Goal: Task Accomplishment & Management: Use online tool/utility

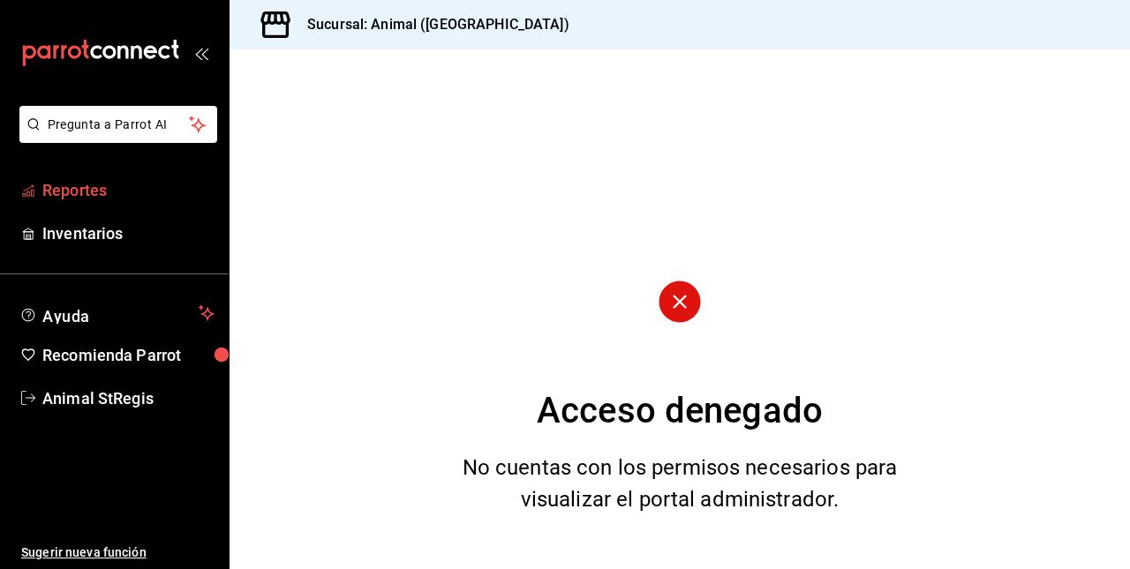
click at [123, 199] on span "Reportes" at bounding box center [128, 190] width 172 height 24
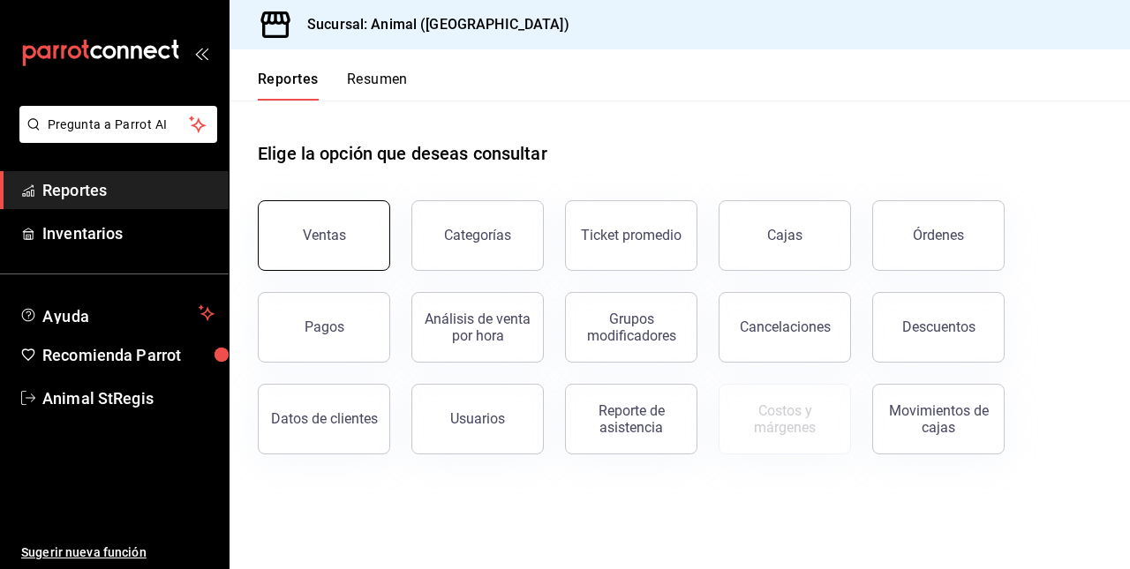
click at [297, 215] on button "Ventas" at bounding box center [324, 235] width 132 height 71
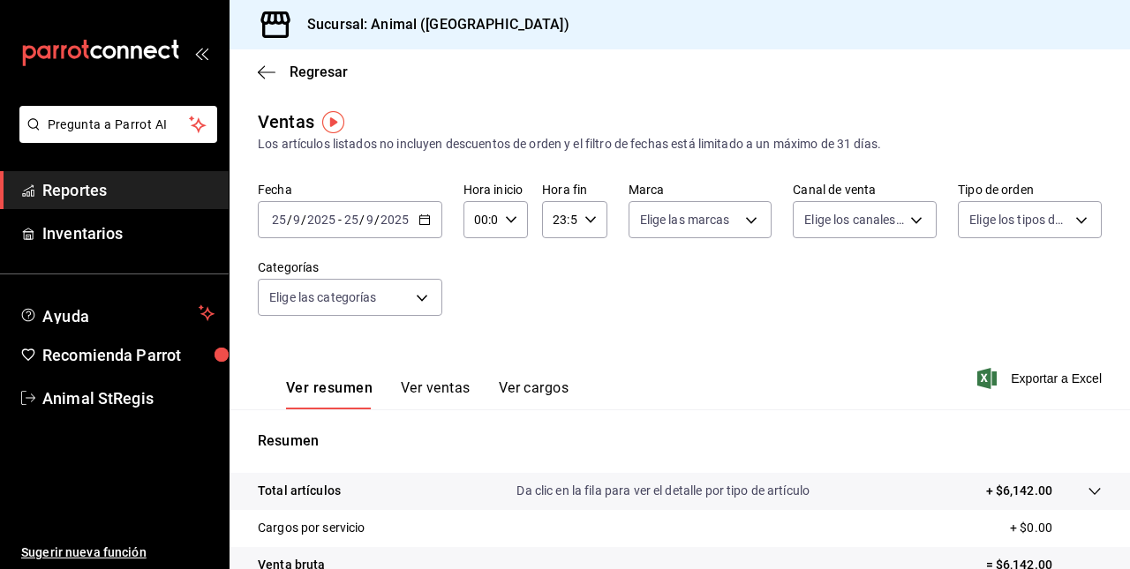
click at [425, 217] on icon "button" at bounding box center [424, 220] width 12 height 12
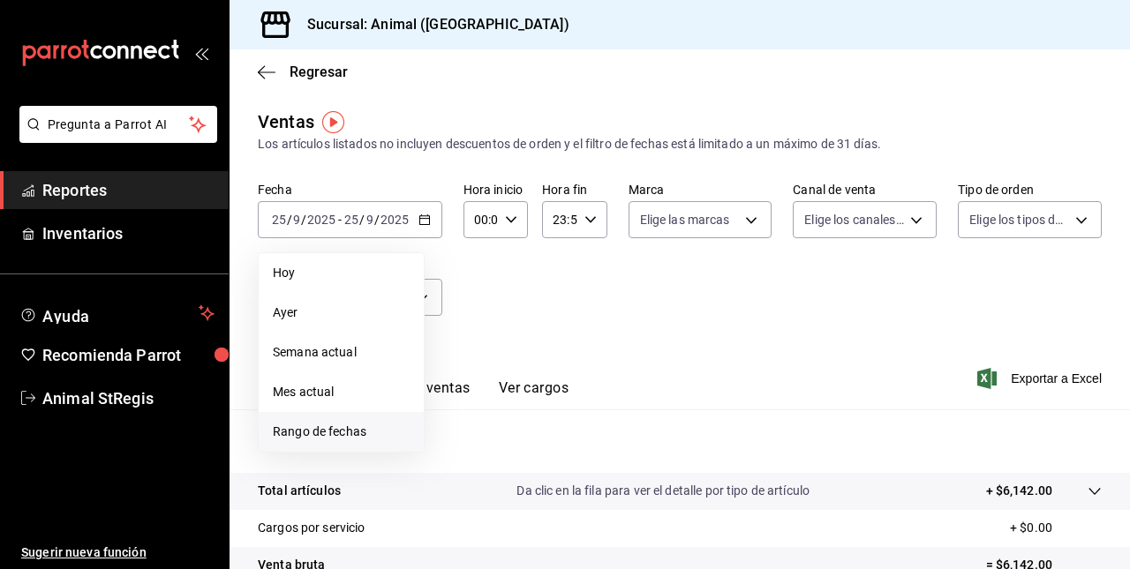
click at [352, 436] on span "Rango de fechas" at bounding box center [341, 432] width 137 height 19
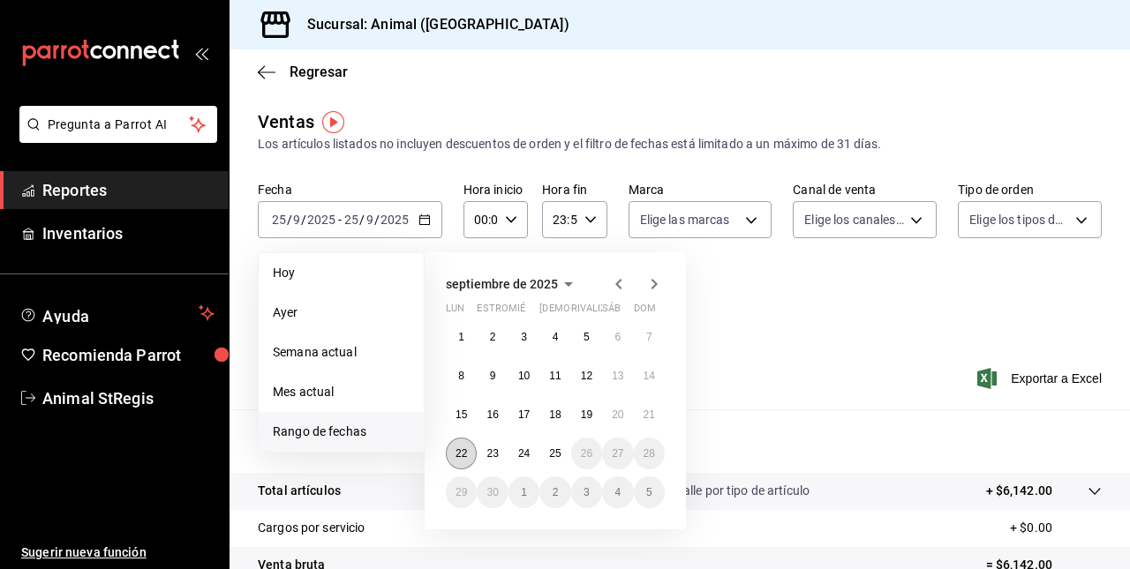
click at [456, 459] on button "22" at bounding box center [461, 454] width 31 height 32
click at [551, 457] on abbr "25" at bounding box center [554, 454] width 11 height 12
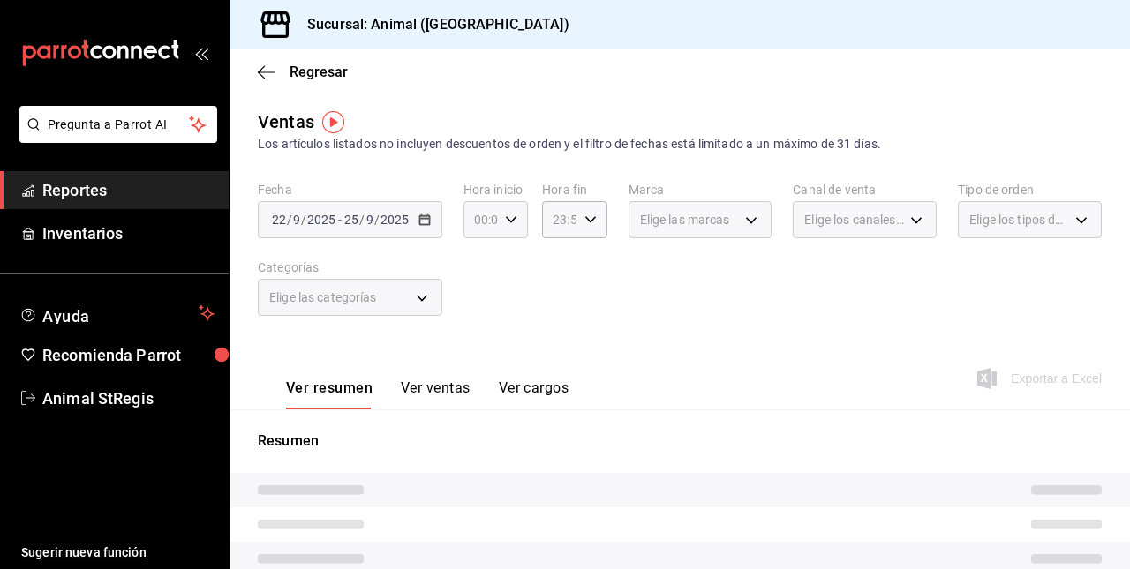
click at [509, 230] on div "00:00 Hora inicio" at bounding box center [495, 219] width 64 height 37
click at [509, 213] on div at bounding box center [565, 284] width 1130 height 569
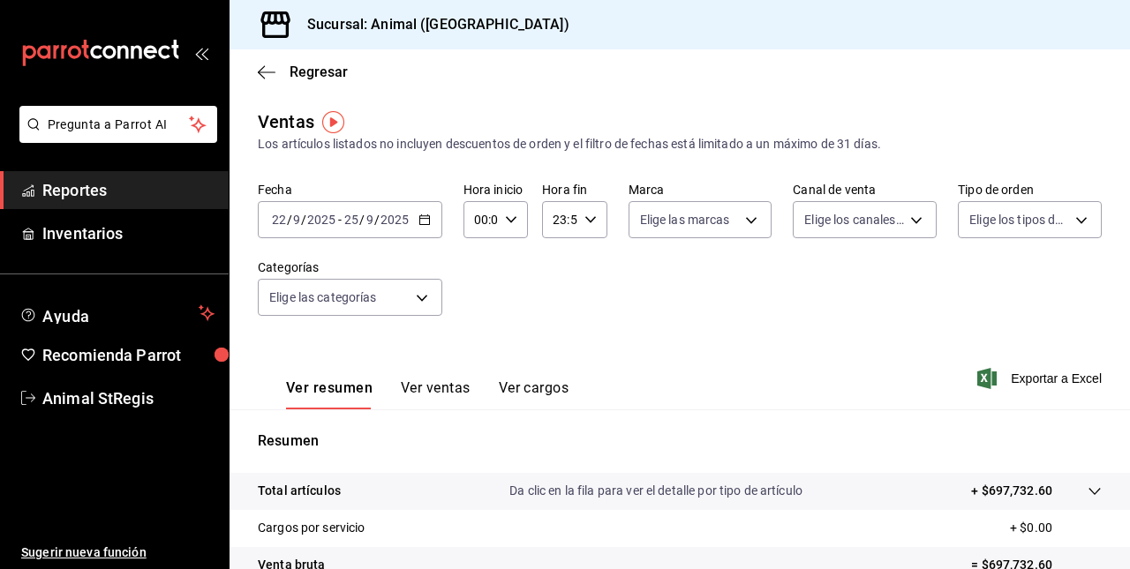
click at [505, 214] on icon "button" at bounding box center [511, 220] width 12 height 12
click at [476, 334] on span "05" at bounding box center [478, 337] width 4 height 14
type input "05:00"
click at [585, 217] on div at bounding box center [565, 284] width 1130 height 569
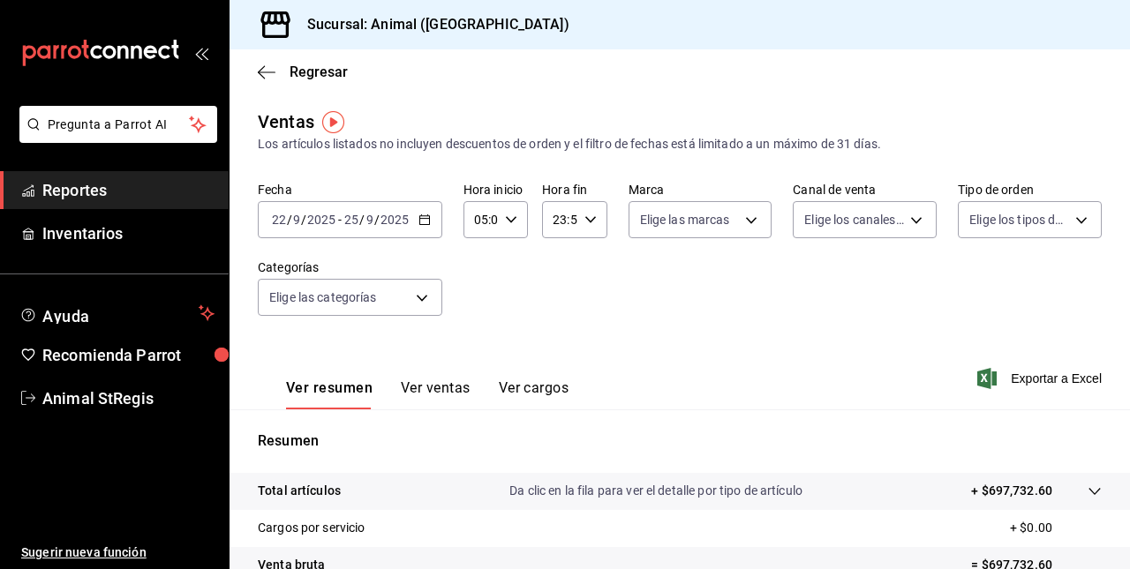
click at [585, 217] on icon "button" at bounding box center [590, 220] width 12 height 12
click at [556, 363] on span "05" at bounding box center [555, 369] width 4 height 14
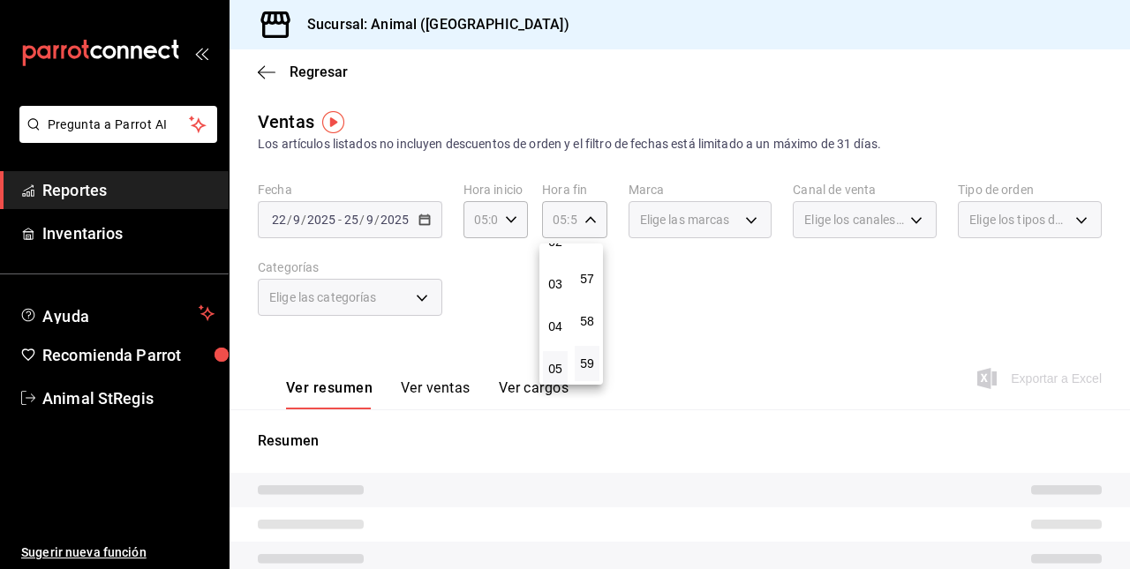
click at [589, 216] on div at bounding box center [565, 284] width 1130 height 569
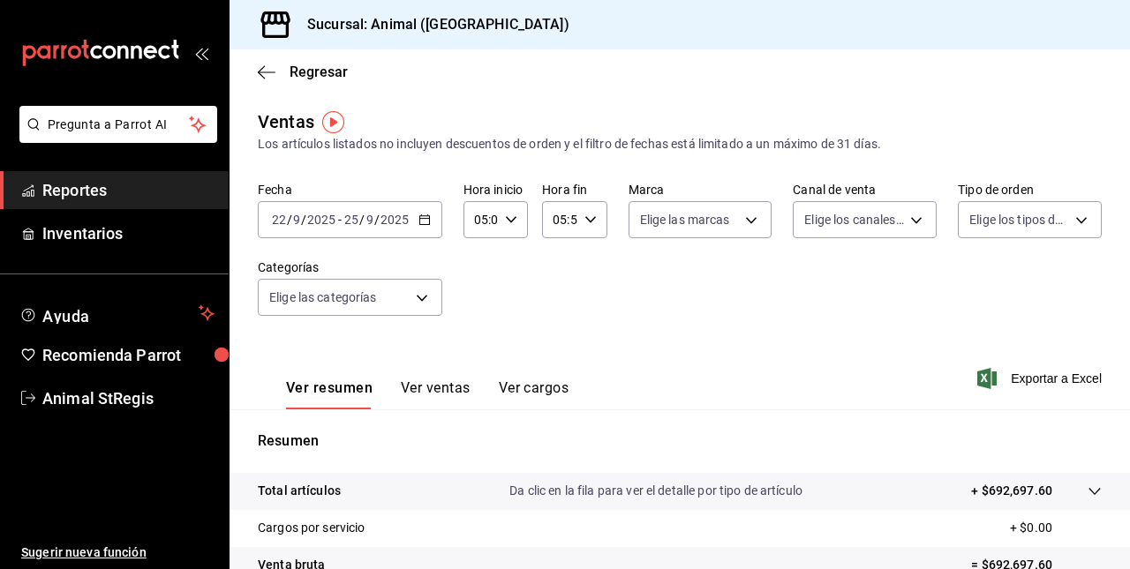
click at [590, 219] on icon "button" at bounding box center [590, 220] width 12 height 12
click at [586, 259] on span "00" at bounding box center [587, 265] width 4 height 14
type input "05:00"
click at [675, 320] on div at bounding box center [565, 284] width 1130 height 569
click at [985, 372] on span "Exportar a Excel" at bounding box center [1041, 378] width 121 height 21
